Goal: Information Seeking & Learning: Learn about a topic

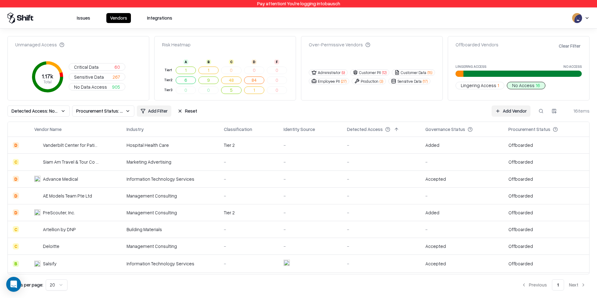
click at [88, 17] on button "Issues" at bounding box center [83, 18] width 21 height 10
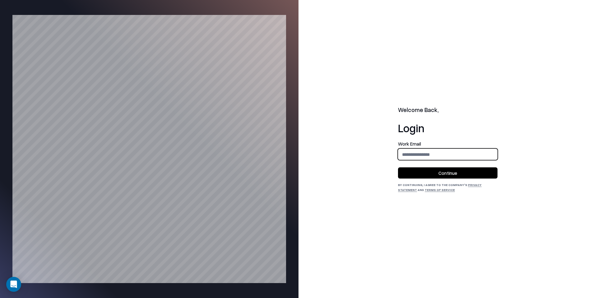
click at [411, 155] on input "email" at bounding box center [447, 155] width 99 height 12
type input "**********"
click at [457, 171] on button "Continue" at bounding box center [447, 172] width 99 height 11
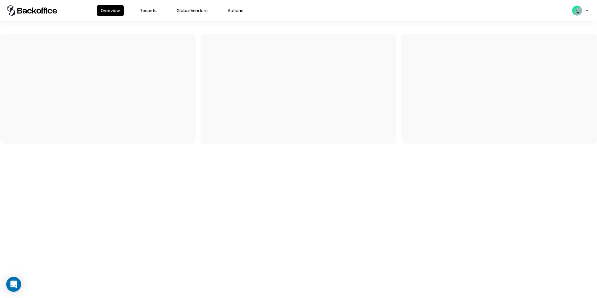
click at [144, 12] on button "Tenants" at bounding box center [148, 10] width 24 height 11
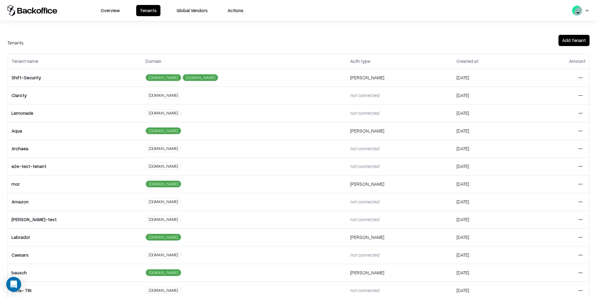
click at [582, 272] on html "Overview Tenants Global Vendors Actions Tenants Add Tenant Tenant name Domain A…" at bounding box center [298, 149] width 597 height 298
click at [551, 247] on div "Login to tenant" at bounding box center [554, 246] width 67 height 12
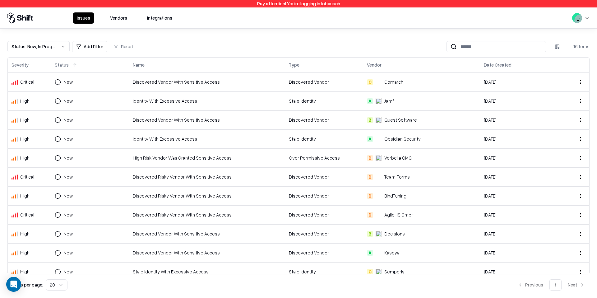
click at [117, 22] on button "Vendors" at bounding box center [118, 17] width 25 height 11
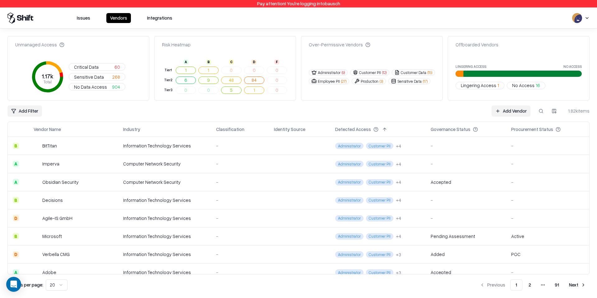
click at [99, 147] on td "BitTitan" at bounding box center [74, 146] width 90 height 18
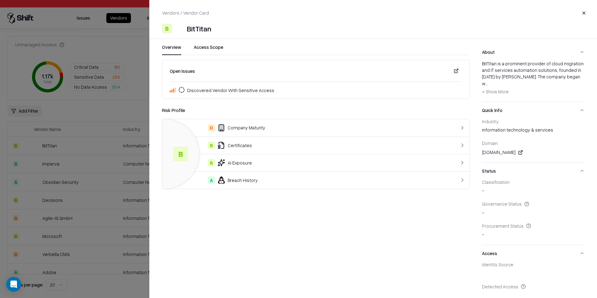
click at [581, 12] on button "Close" at bounding box center [583, 12] width 11 height 11
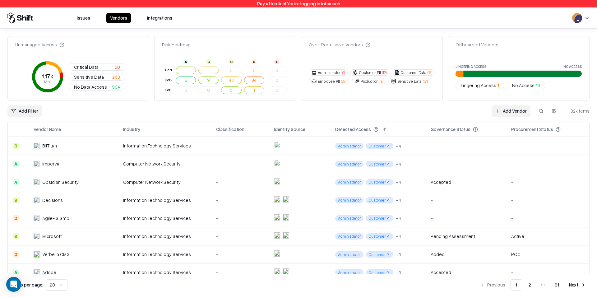
click at [505, 109] on link "Add Vendor" at bounding box center [511, 110] width 39 height 11
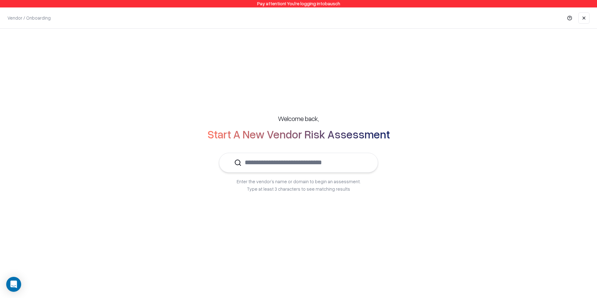
click at [587, 15] on link at bounding box center [583, 17] width 11 height 11
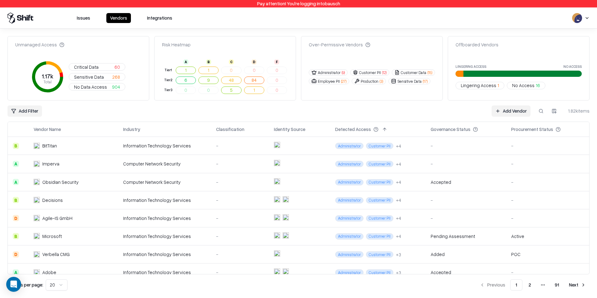
click at [87, 22] on button "Issues" at bounding box center [83, 18] width 21 height 10
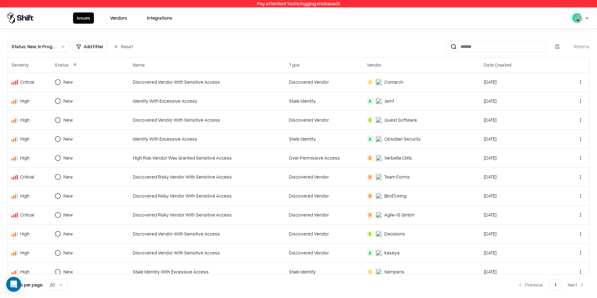
click at [145, 75] on td "Discovered Vendor With Sensitive Access" at bounding box center [207, 81] width 156 height 19
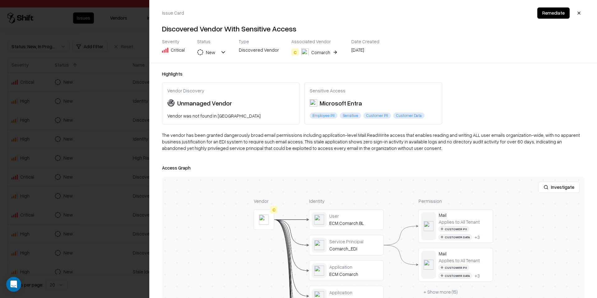
click at [291, 52] on div "C" at bounding box center [294, 51] width 7 height 7
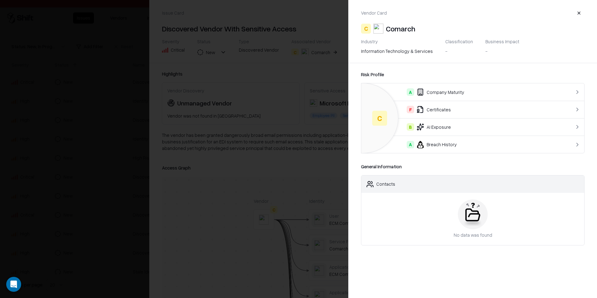
click at [449, 113] on div "F Certificates" at bounding box center [460, 109] width 188 height 7
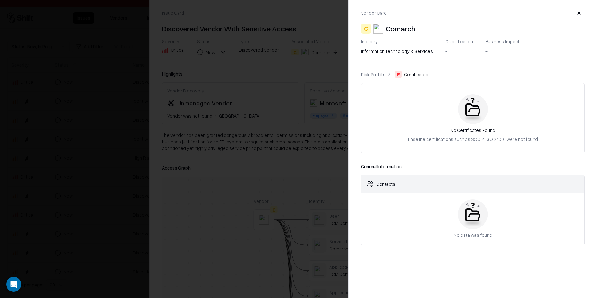
click at [580, 16] on button "button" at bounding box center [578, 12] width 11 height 11
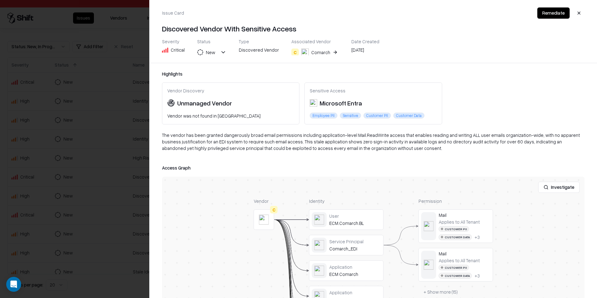
drag, startPoint x: 330, startPoint y: 115, endPoint x: 386, endPoint y: 115, distance: 56.3
click at [386, 115] on div "Employee PII Sensitive Customer PII Customer Data" at bounding box center [373, 116] width 127 height 6
click at [0, 0] on div at bounding box center [0, 0] width 0 height 0
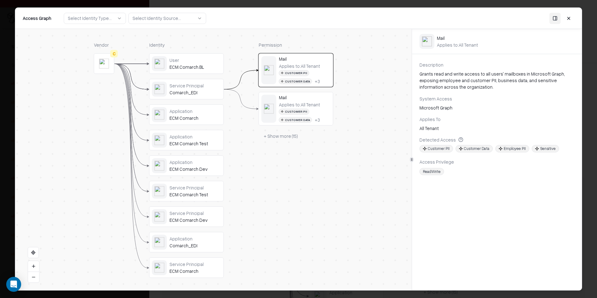
click at [189, 64] on div "ECM.Comarch.BL" at bounding box center [195, 67] width 52 height 6
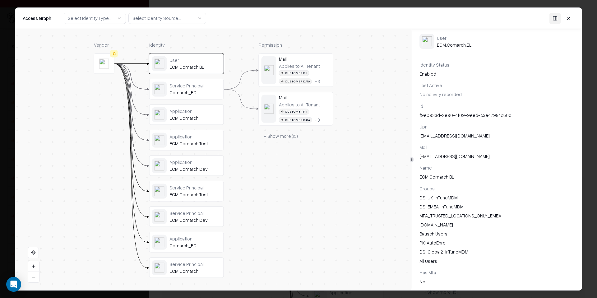
click at [443, 137] on div "[EMAIL_ADDRESS][DOMAIN_NAME]" at bounding box center [496, 135] width 155 height 7
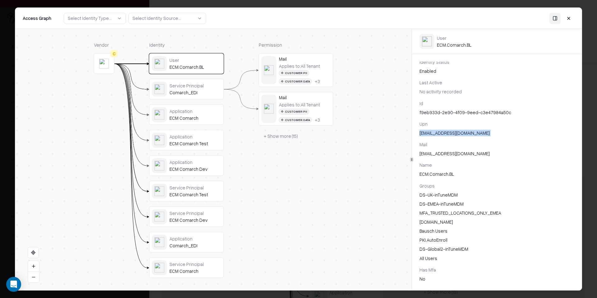
scroll to position [5, 0]
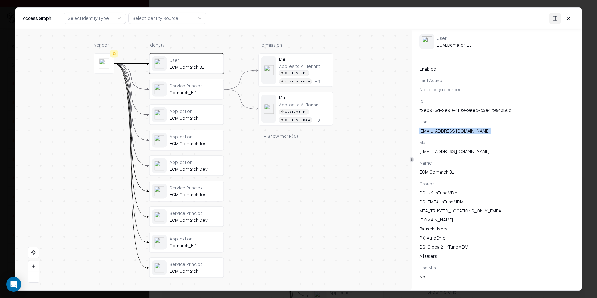
click at [436, 133] on div "[EMAIL_ADDRESS][DOMAIN_NAME]" at bounding box center [496, 130] width 155 height 7
click at [436, 131] on div "[EMAIL_ADDRESS][DOMAIN_NAME]" at bounding box center [496, 130] width 155 height 7
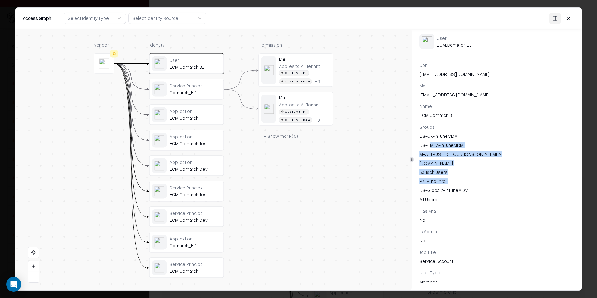
drag, startPoint x: 430, startPoint y: 143, endPoint x: 448, endPoint y: 186, distance: 46.5
click at [448, 186] on div "DS-UK-inTuneMDM DS-EMEA-inTuneMDM MFA_TRUSTED_LOCATIONS_ONLY_EMEA [DOMAIN_NAME]…" at bounding box center [496, 168] width 155 height 70
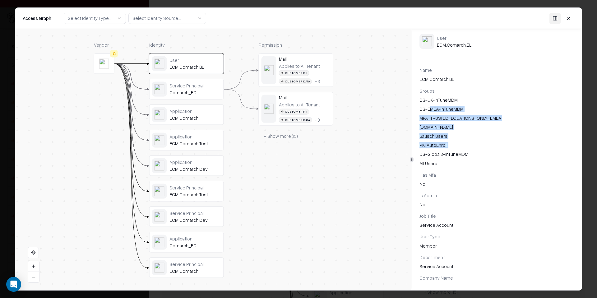
scroll to position [0, 0]
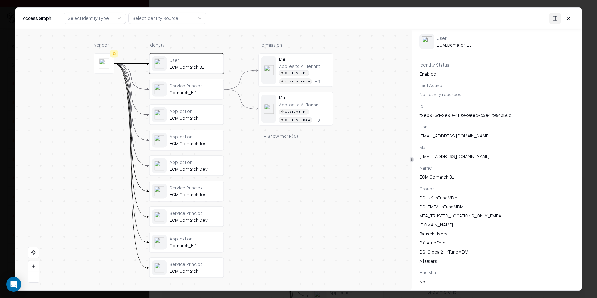
click at [445, 137] on div "[EMAIL_ADDRESS][DOMAIN_NAME]" at bounding box center [496, 135] width 155 height 7
click at [445, 136] on div "[EMAIL_ADDRESS][DOMAIN_NAME]" at bounding box center [496, 135] width 155 height 7
click at [323, 68] on div "Applies to: All Tenant Customer PII Customer Data + 3" at bounding box center [305, 73] width 52 height 21
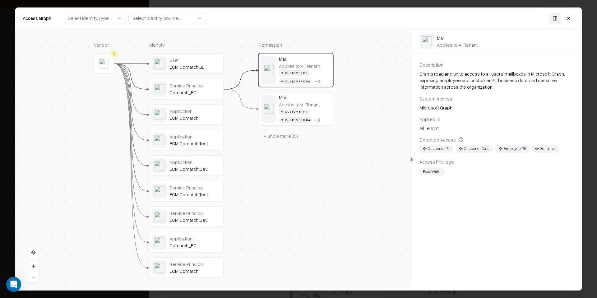
click at [287, 135] on button "+ Show more ( 15 )" at bounding box center [281, 136] width 44 height 11
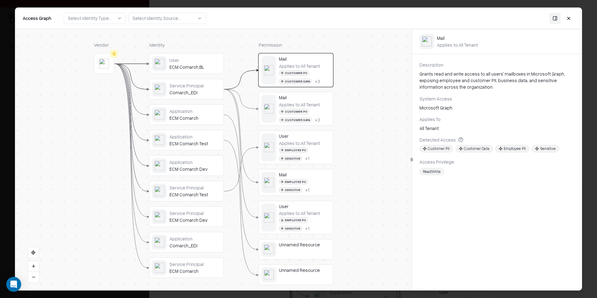
click at [568, 21] on button at bounding box center [568, 17] width 11 height 11
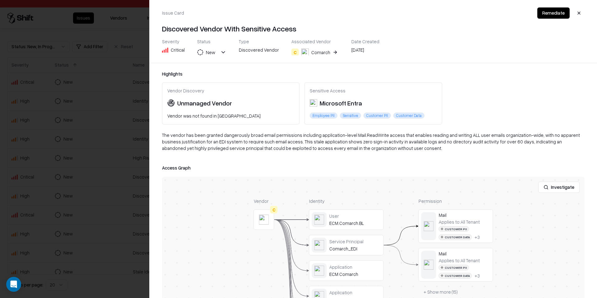
click at [559, 13] on button "Remediate" at bounding box center [553, 12] width 32 height 11
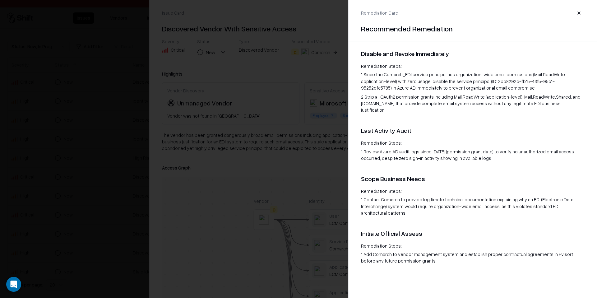
click at [577, 12] on button "button" at bounding box center [578, 12] width 11 height 11
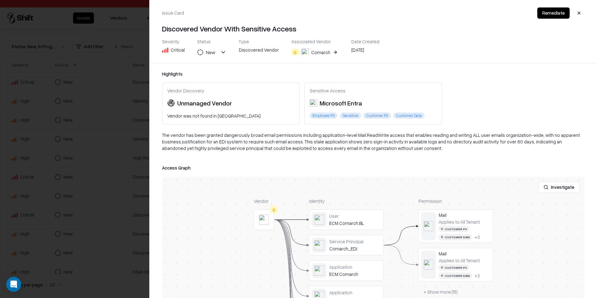
click at [576, 14] on button "button" at bounding box center [578, 12] width 11 height 11
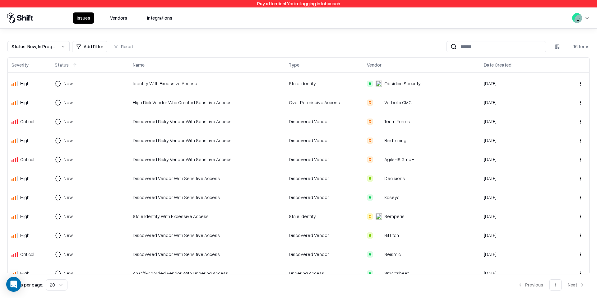
scroll to position [47, 0]
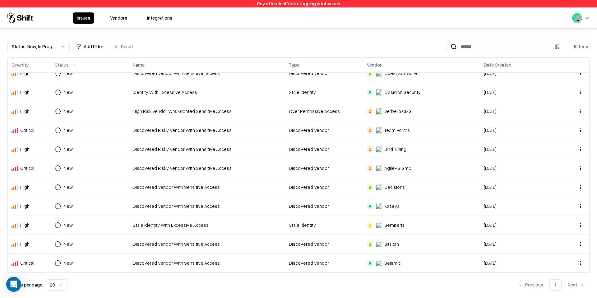
click at [319, 112] on div "Over Permissive Access" at bounding box center [324, 111] width 71 height 7
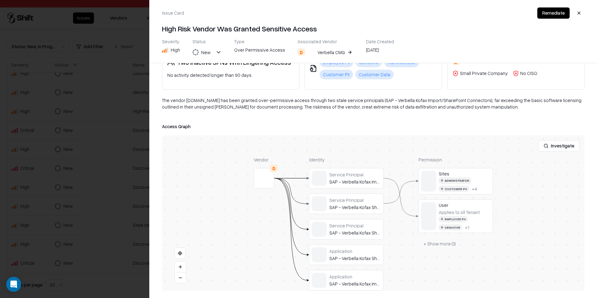
scroll to position [0, 0]
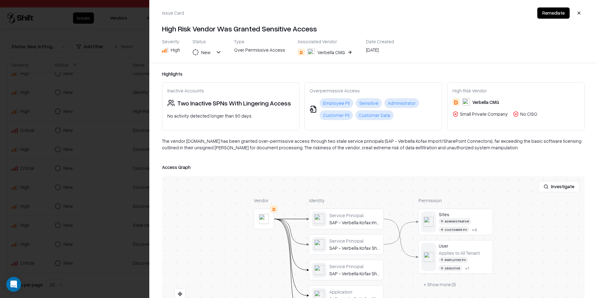
click at [340, 51] on button "D Verbella CMG" at bounding box center [326, 52] width 56 height 11
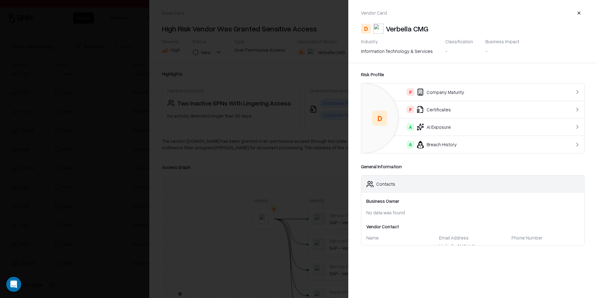
click at [427, 89] on div "F Company Maturity" at bounding box center [460, 91] width 188 height 7
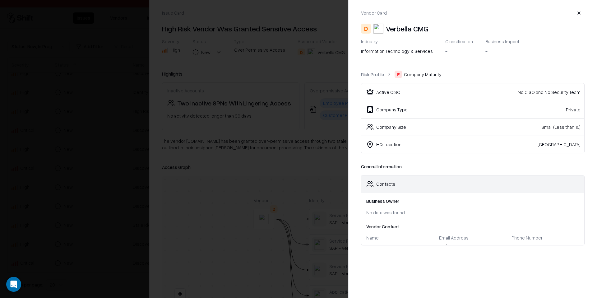
click at [379, 74] on link "Risk Profile" at bounding box center [372, 74] width 23 height 7
